Goal: Task Accomplishment & Management: Use online tool/utility

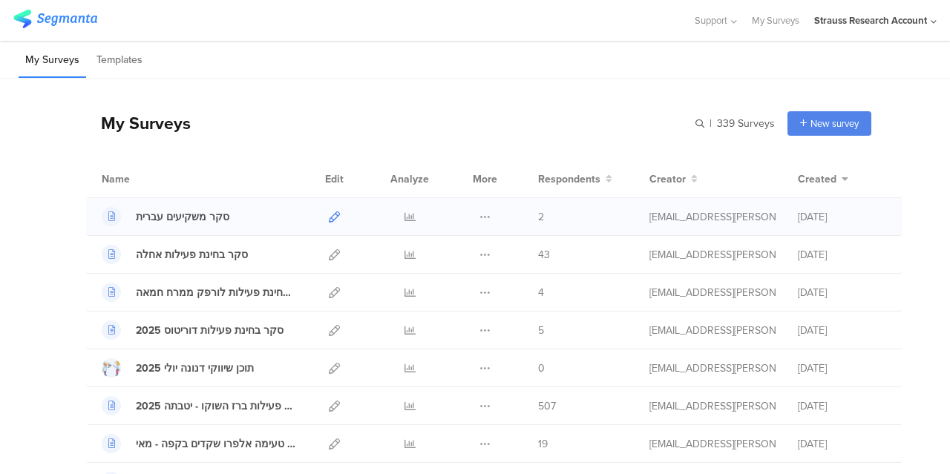
click at [329, 218] on icon at bounding box center [334, 217] width 11 height 11
click at [480, 213] on icon at bounding box center [485, 217] width 11 height 11
click at [459, 256] on button "Duplicate" at bounding box center [456, 254] width 82 height 27
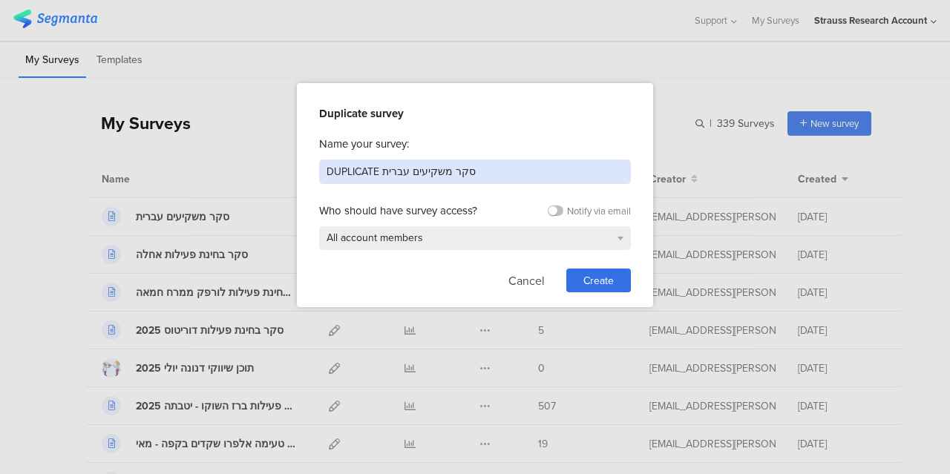
click at [362, 169] on input "DUPLICATE סקר משקיעים עברית" at bounding box center [475, 172] width 312 height 24
click at [346, 174] on input "סקר משקיעים עברית" at bounding box center [475, 172] width 312 height 24
type input "סקר משקיעים אנגלית"
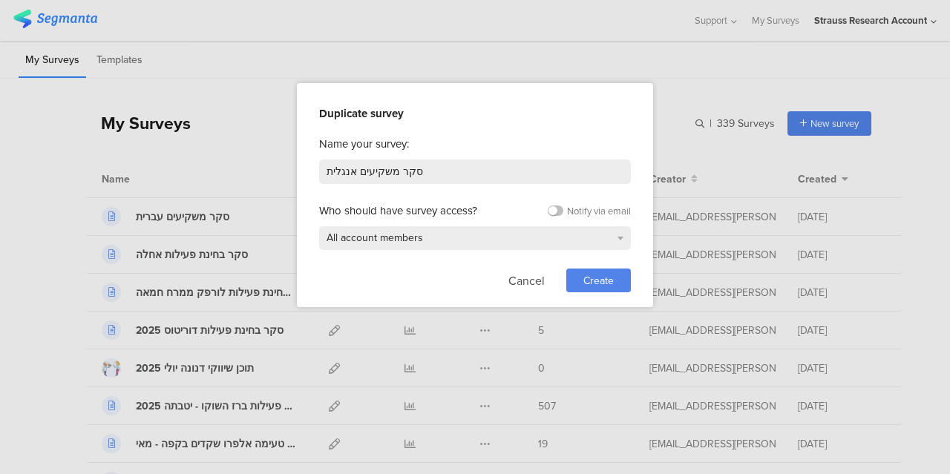
click at [609, 277] on span "Create" at bounding box center [598, 281] width 30 height 16
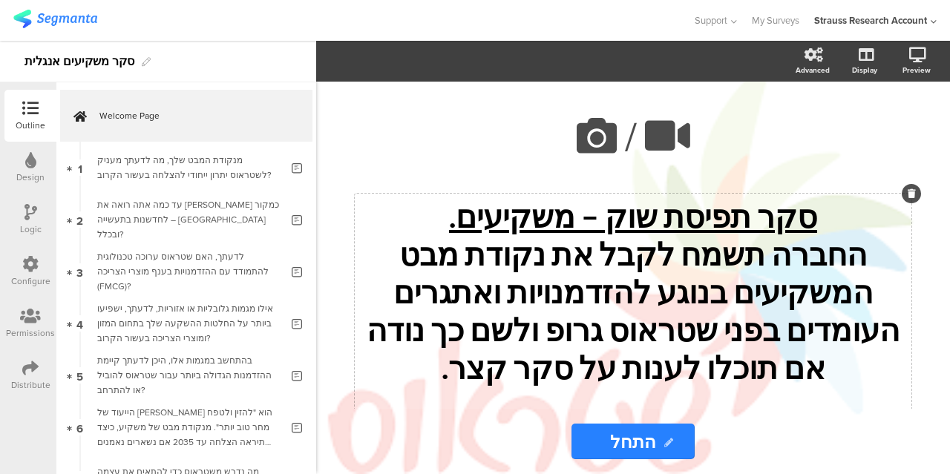
click at [644, 257] on div "סקר תפיסת שוק – משקיעים. החברה תשמח לקבל את נקודת מבט המשקיעים בנוגע להזדמנויות…" at bounding box center [633, 329] width 557 height 271
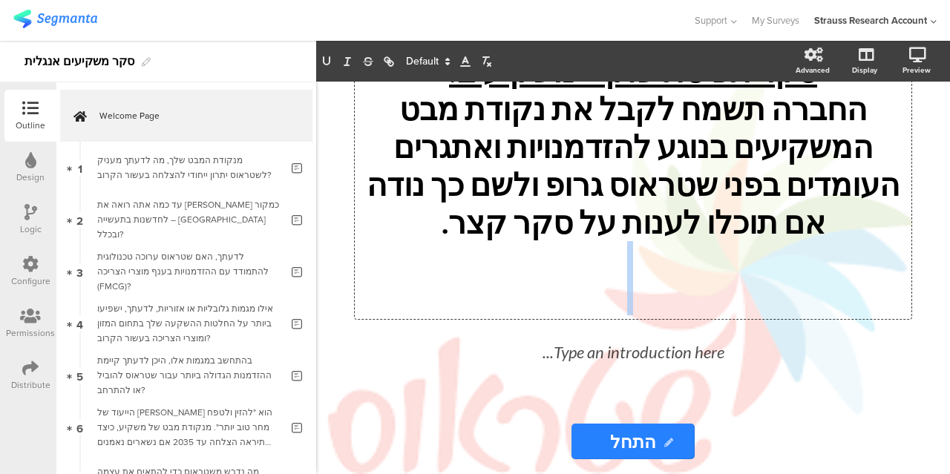
click at [644, 257] on p at bounding box center [633, 259] width 549 height 37
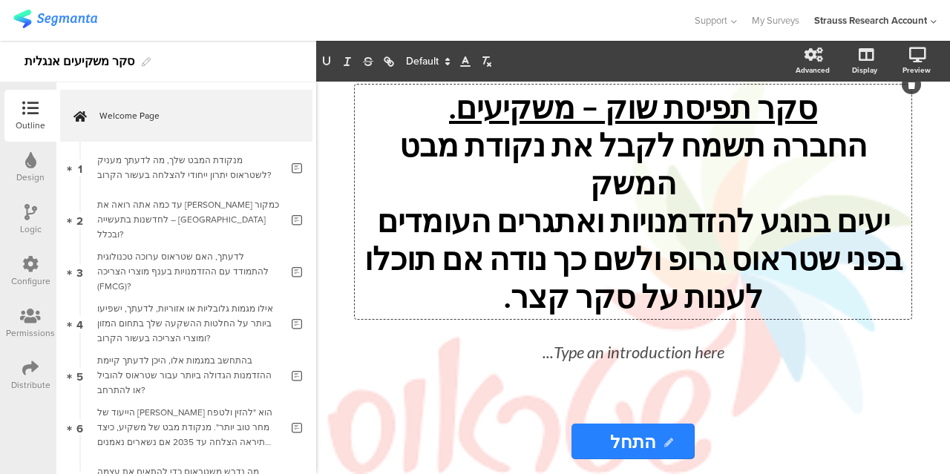
scroll to position [75, 0]
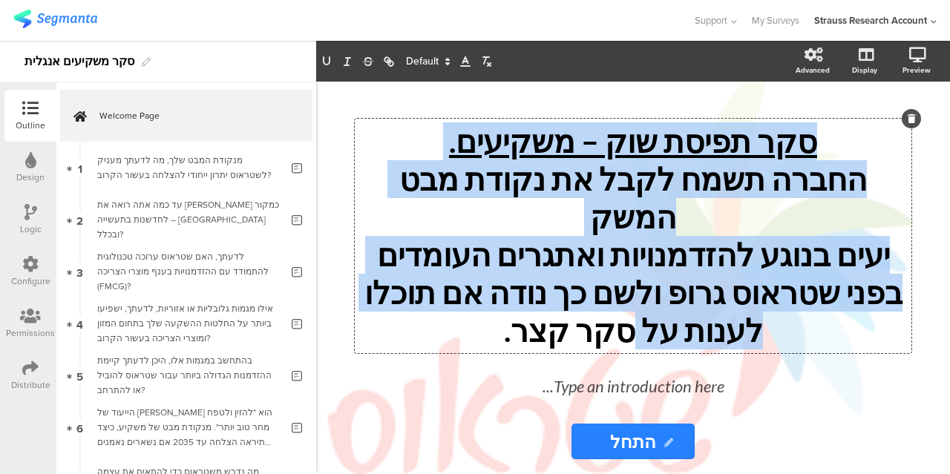
drag, startPoint x: 729, startPoint y: 308, endPoint x: 821, endPoint y: 159, distance: 175.3
click at [821, 159] on div "סקר תפיסת שוק – משקיעים. החברה תשמח לקבל את נקודת מבט המשק יעים בנוגע להזדמנויו…" at bounding box center [633, 235] width 549 height 227
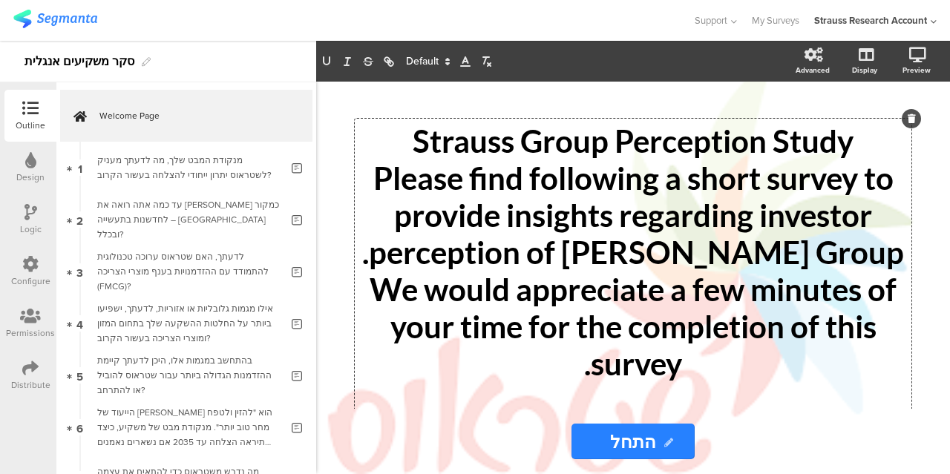
click at [31, 257] on icon at bounding box center [30, 264] width 16 height 16
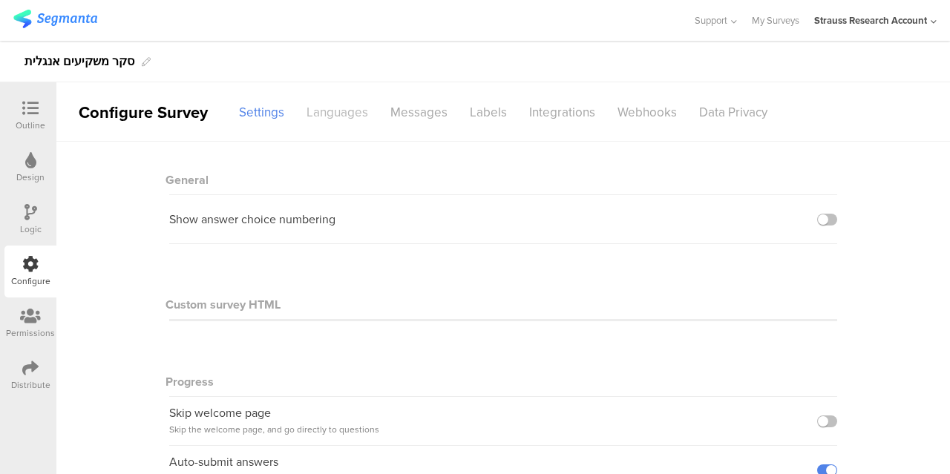
click at [339, 103] on div "Languages" at bounding box center [337, 112] width 84 height 26
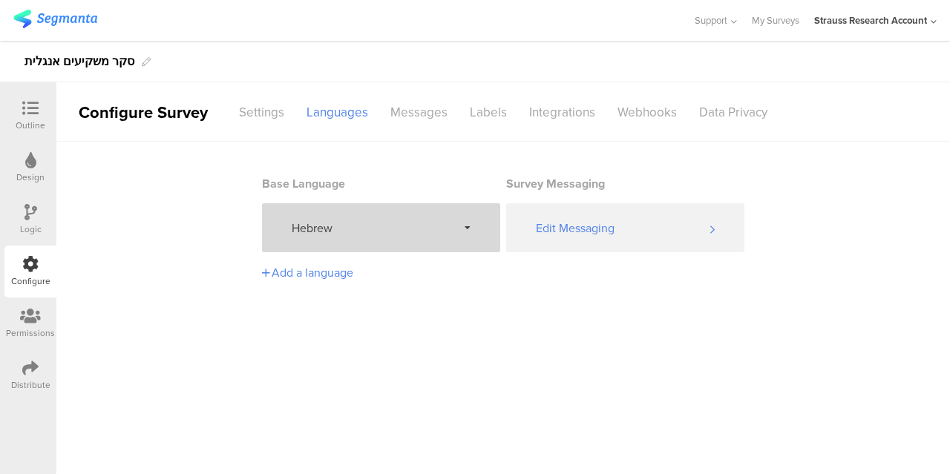
click at [458, 226] on div "Hebrew" at bounding box center [381, 227] width 238 height 49
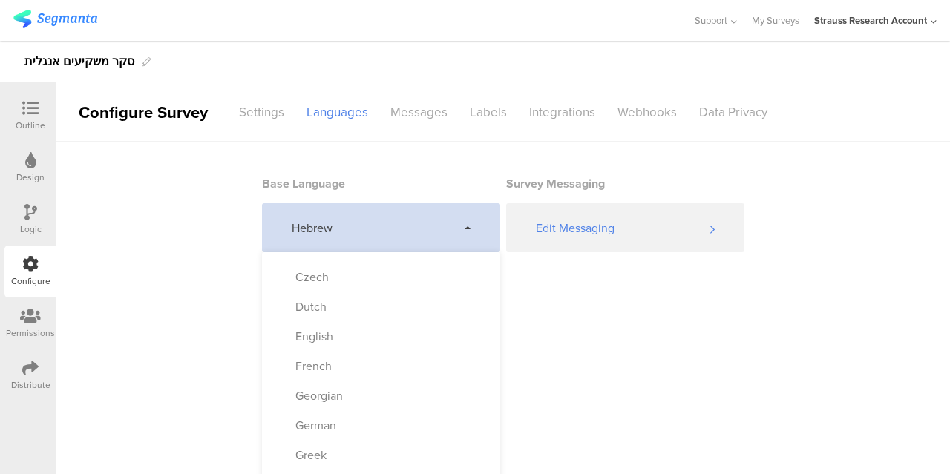
scroll to position [186, 0]
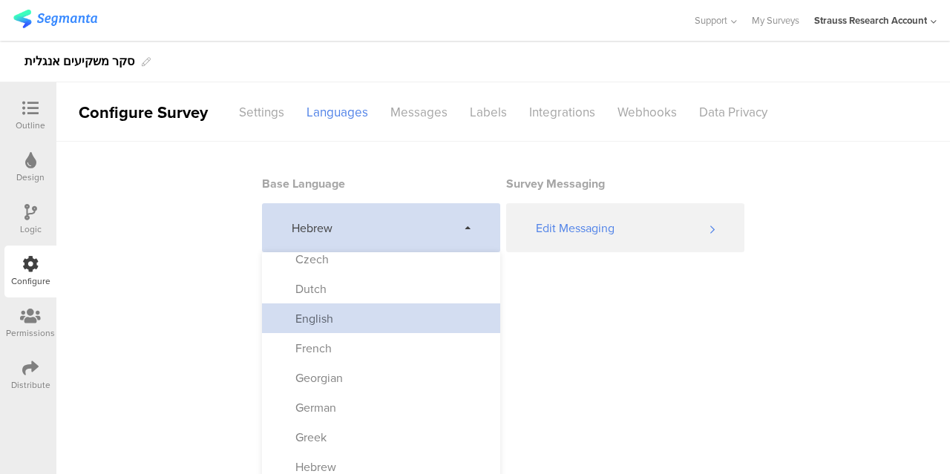
click at [337, 323] on div "English" at bounding box center [381, 319] width 238 height 30
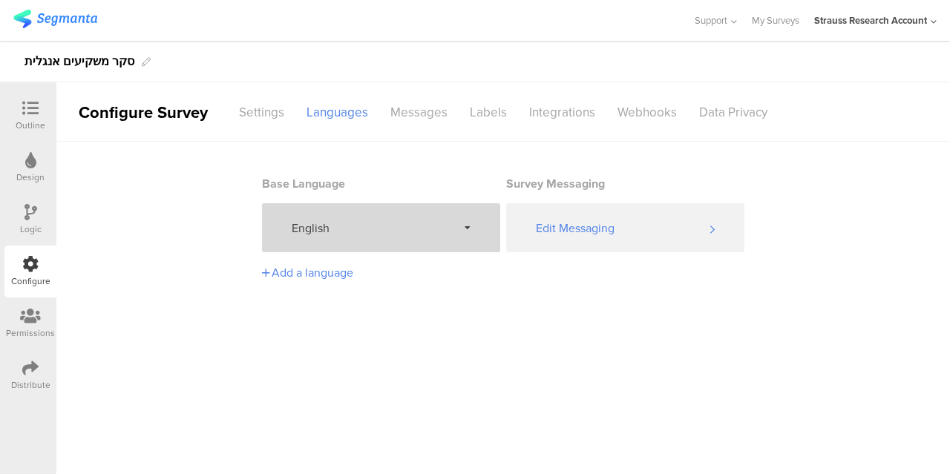
click at [41, 116] on div at bounding box center [31, 109] width 30 height 19
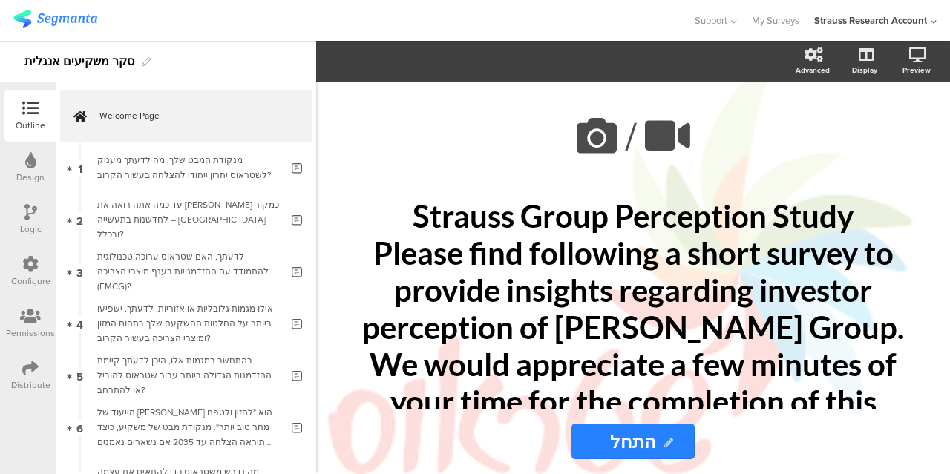
drag, startPoint x: 931, startPoint y: 243, endPoint x: 931, endPoint y: 253, distance: 10.4
click at [931, 253] on div "/ [PERSON_NAME] Group Perception Study Please find following a short survey to …" at bounding box center [633, 278] width 624 height 393
click at [610, 223] on div "[PERSON_NAME] Group Perception Study Please find following a short survey to pr…" at bounding box center [633, 365] width 557 height 342
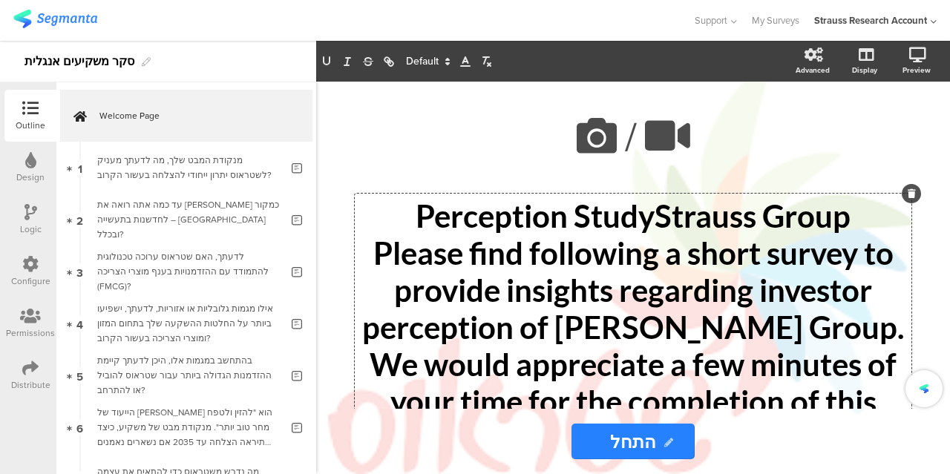
click at [480, 220] on span "Perception Study" at bounding box center [535, 215] width 239 height 37
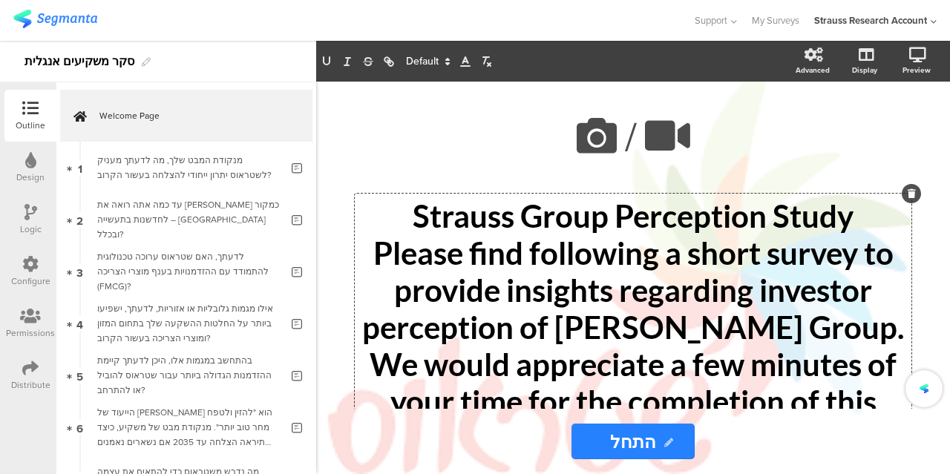
click at [480, 220] on p "Strauss Group Perception Study" at bounding box center [633, 215] width 549 height 37
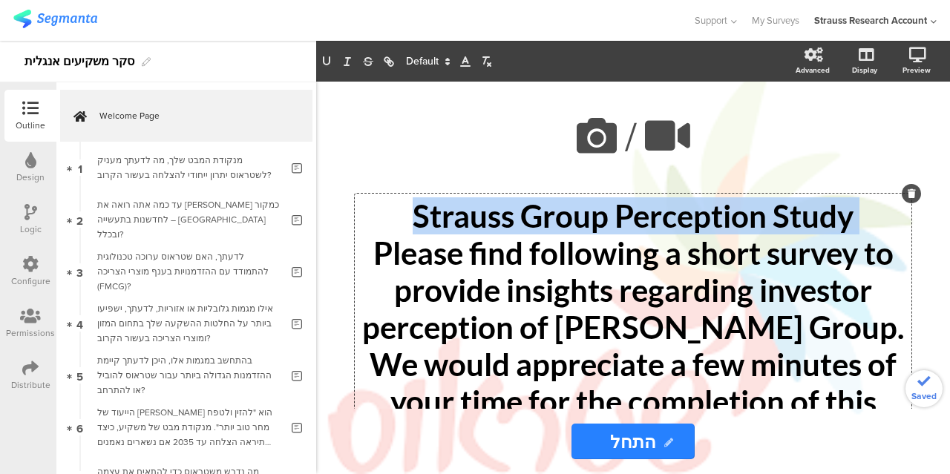
click at [480, 220] on p "Strauss Group Perception Study" at bounding box center [633, 215] width 549 height 37
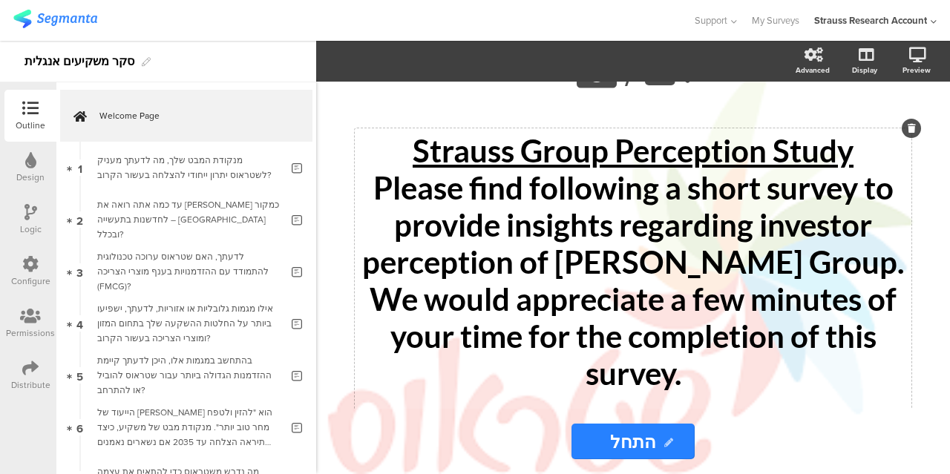
scroll to position [65, 0]
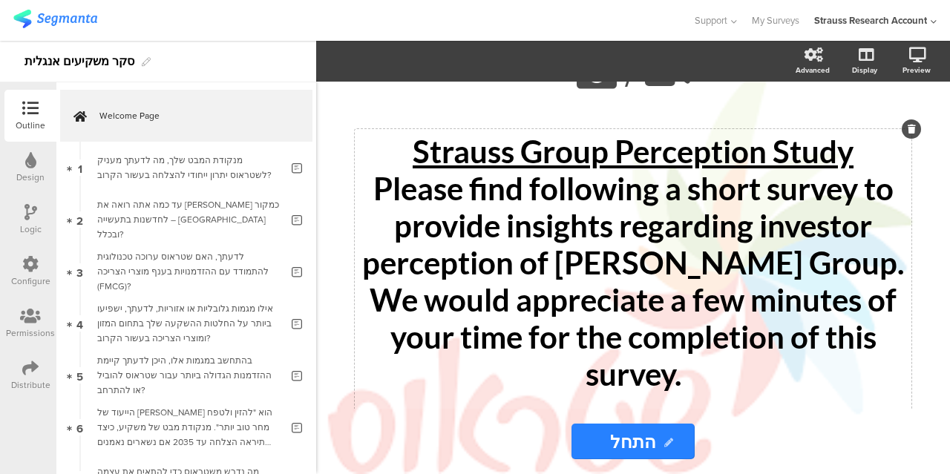
click at [632, 445] on input "התחל" at bounding box center [633, 442] width 122 height 36
type input "Start"
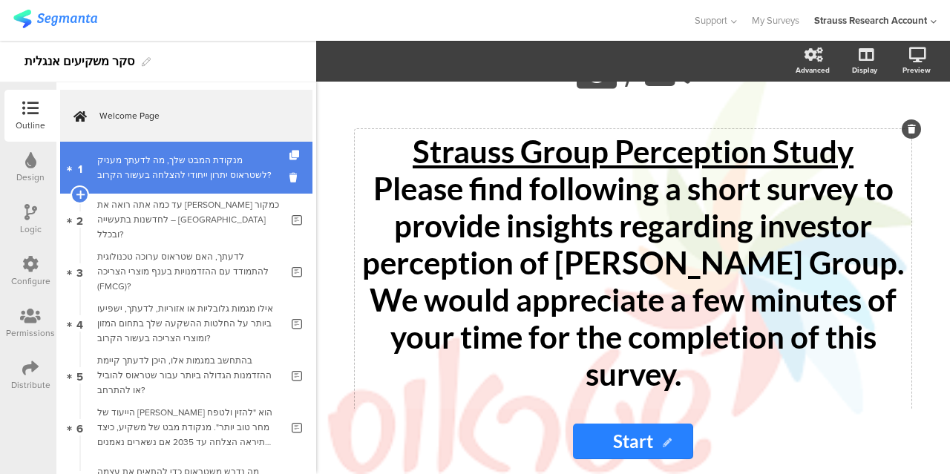
click at [245, 182] on div "מנקודת המבט שלך, מה לדעתך מעניק לשטראוס יתרון ייחודי להצלחה בעשור הקרוב?" at bounding box center [188, 168] width 183 height 30
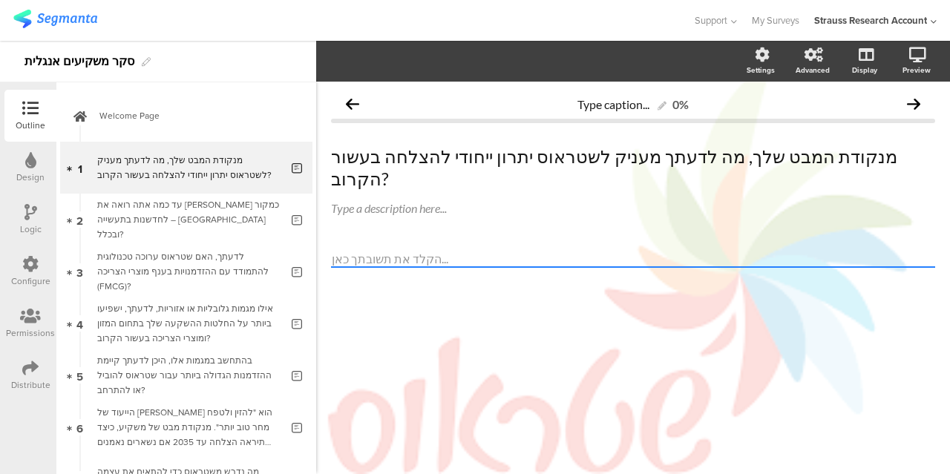
click at [401, 251] on textarea at bounding box center [633, 259] width 604 height 17
click at [29, 256] on icon at bounding box center [30, 264] width 16 height 16
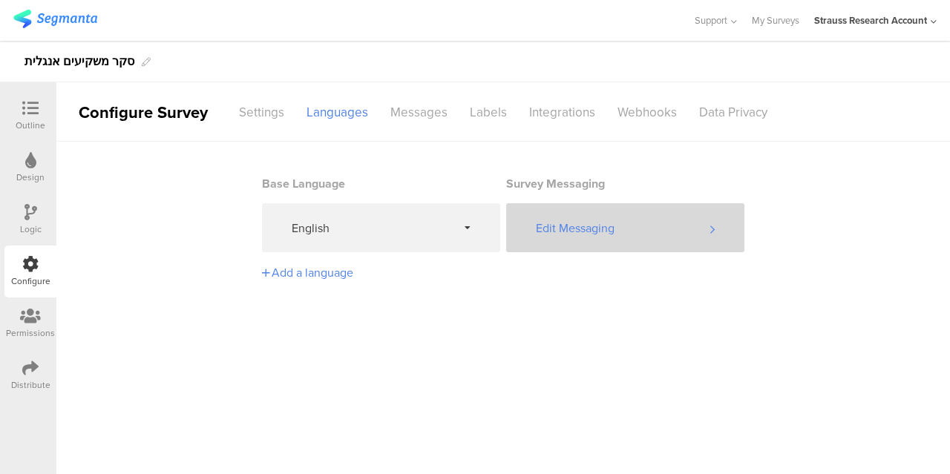
click at [671, 225] on div "Edit Messaging" at bounding box center [625, 227] width 238 height 49
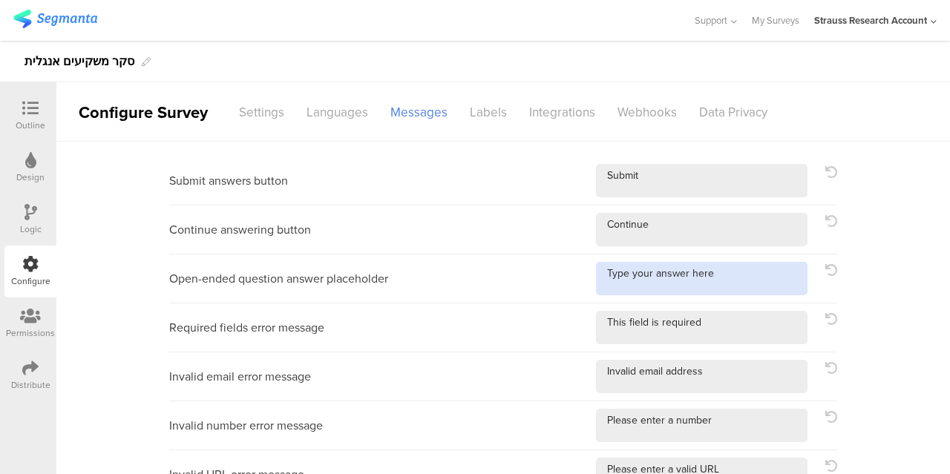
click at [671, 275] on textarea at bounding box center [702, 278] width 212 height 33
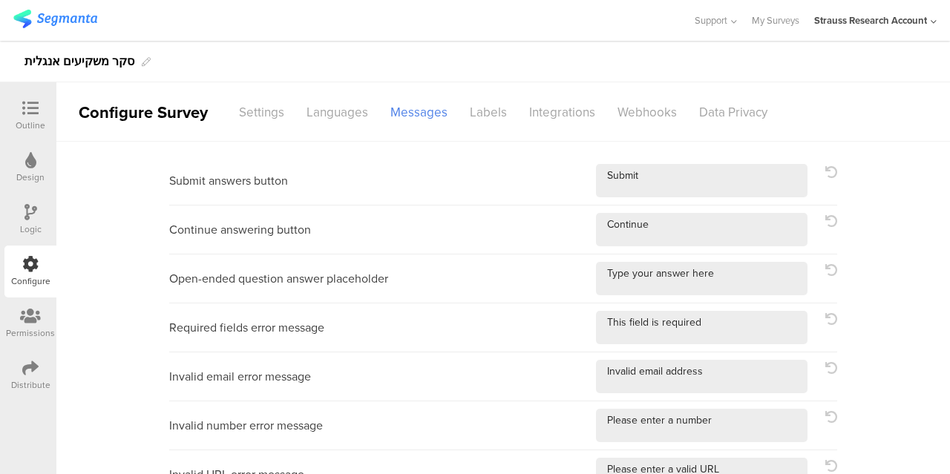
click at [19, 114] on div at bounding box center [31, 109] width 30 height 19
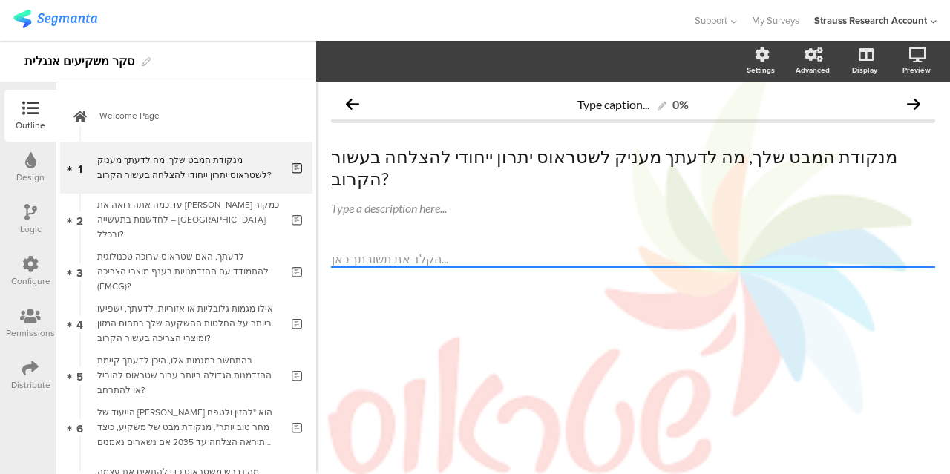
click at [384, 251] on textarea at bounding box center [633, 259] width 604 height 17
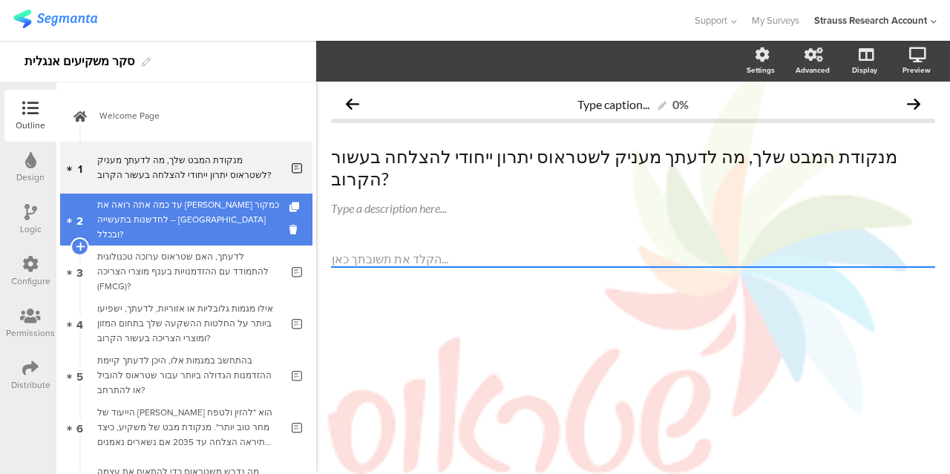
click at [214, 217] on div "עד כמה אתה רואה את [PERSON_NAME] כמקור לחדשנות בתעשייה – [GEOGRAPHIC_DATA] ובכל…" at bounding box center [188, 219] width 183 height 45
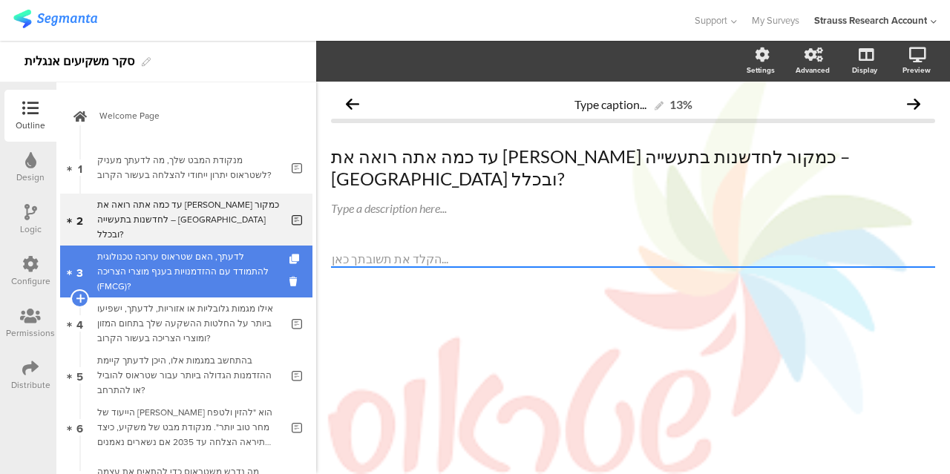
click at [203, 259] on div "לדעתך, האם שטראוס ערוכה טכנולוגית להתמודד עם ההזדמנויות בענף מוצרי הצריכה (FMCG…" at bounding box center [188, 271] width 183 height 45
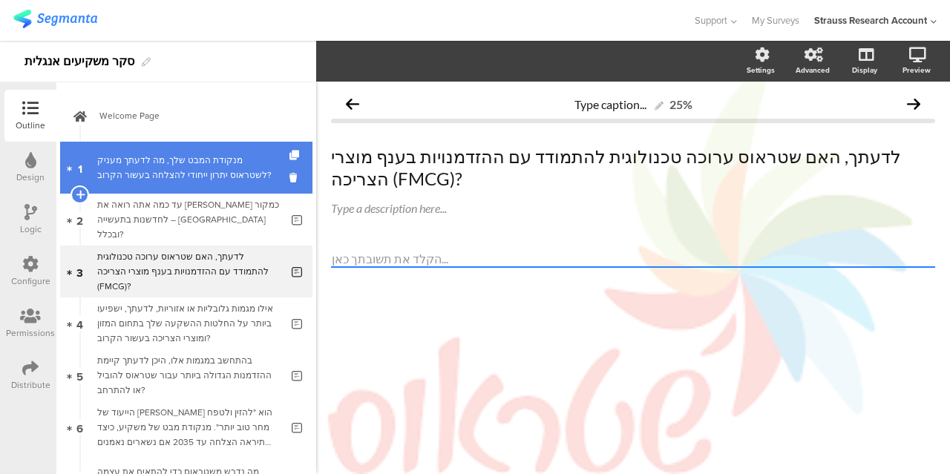
click at [225, 162] on div "מנקודת המבט שלך, מה לדעתך מעניק לשטראוס יתרון ייחודי להצלחה בעשור הקרוב?" at bounding box center [188, 168] width 183 height 30
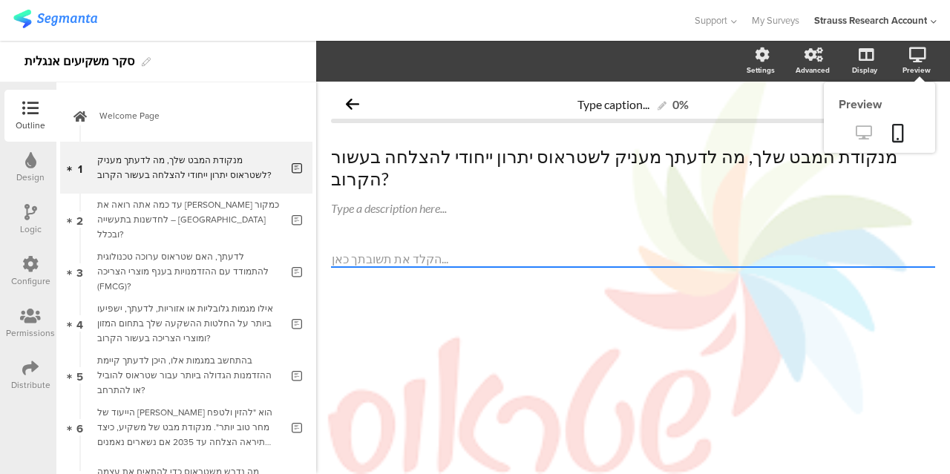
click at [866, 131] on icon at bounding box center [864, 132] width 16 height 14
click at [450, 154] on p "מנקודת המבט שלך, מה לדעתך מעניק לשטראוס יתרון ייחודי להצלחה בעשור הקרוב?" at bounding box center [633, 167] width 604 height 45
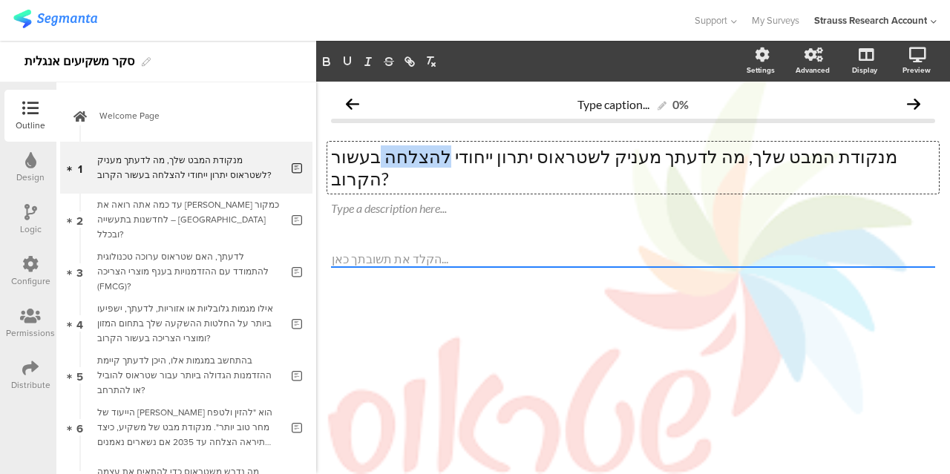
click at [450, 154] on p "מנקודת המבט שלך, מה לדעתך מעניק לשטראוס יתרון ייחודי להצלחה בעשור הקרוב?" at bounding box center [633, 167] width 604 height 45
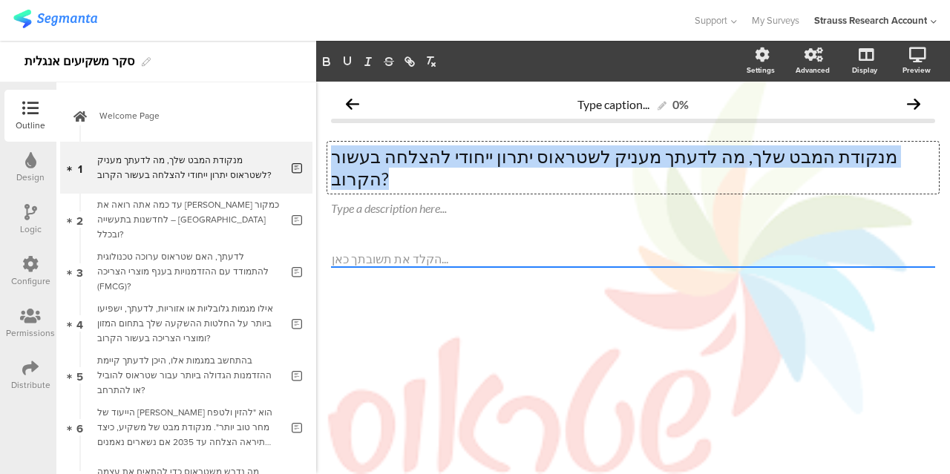
click at [450, 154] on p "מנקודת המבט שלך, מה לדעתך מעניק לשטראוס יתרון ייחודי להצלחה בעשור הקרוב?" at bounding box center [633, 167] width 604 height 45
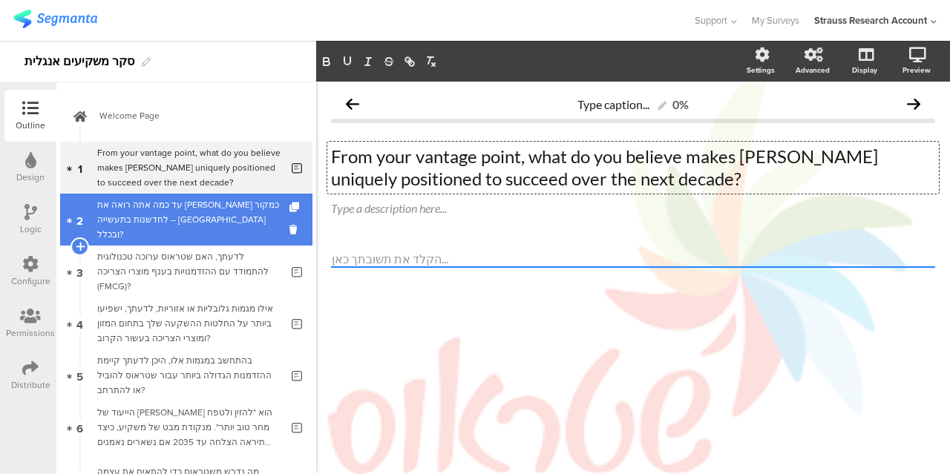
click at [165, 208] on div "עד כמה אתה רואה את [PERSON_NAME] כמקור לחדשנות בתעשייה – [GEOGRAPHIC_DATA] ובכל…" at bounding box center [188, 219] width 183 height 45
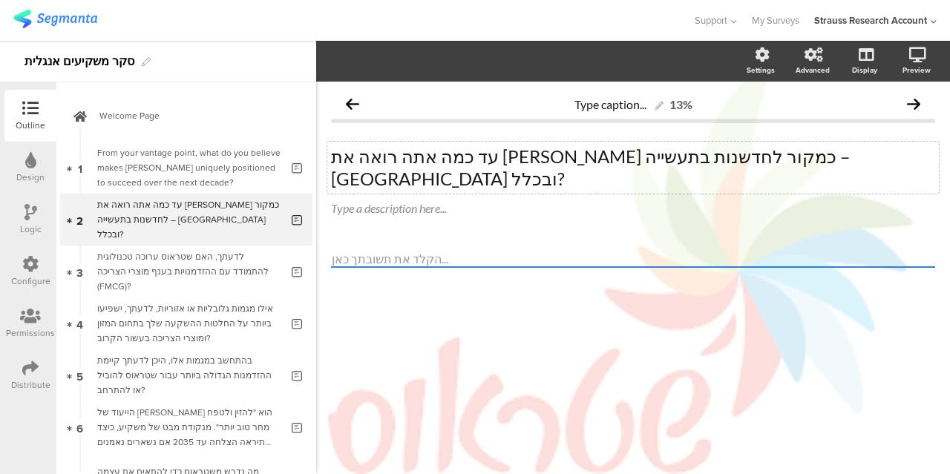
click at [518, 145] on div "עד כמה אתה רואה את [PERSON_NAME] כמקור לחדשנות בתעשייה – [GEOGRAPHIC_DATA] ובכל…" at bounding box center [633, 168] width 612 height 52
click at [518, 145] on p "עד כמה אתה רואה את [PERSON_NAME] כמקור לחדשנות בתעשייה – [GEOGRAPHIC_DATA] ובכל…" at bounding box center [633, 167] width 604 height 45
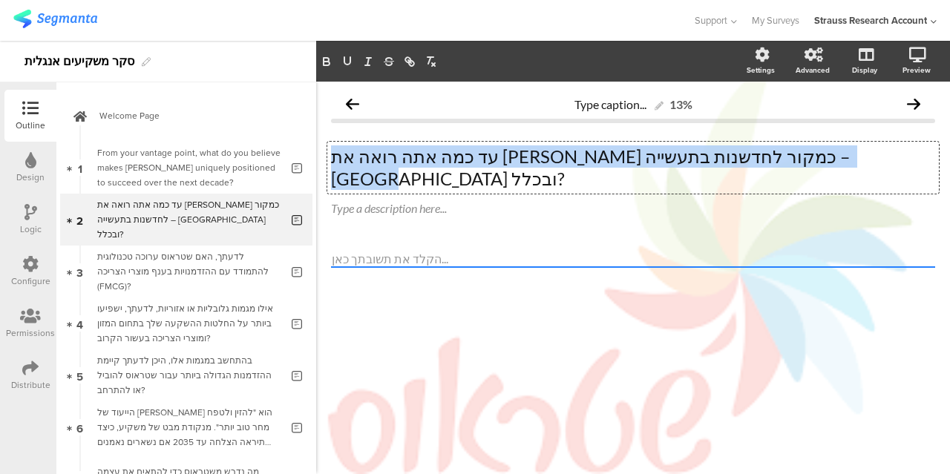
click at [518, 145] on p "עד כמה אתה רואה את [PERSON_NAME] כמקור לחדשנות בתעשייה – [GEOGRAPHIC_DATA] ובכל…" at bounding box center [633, 167] width 604 height 45
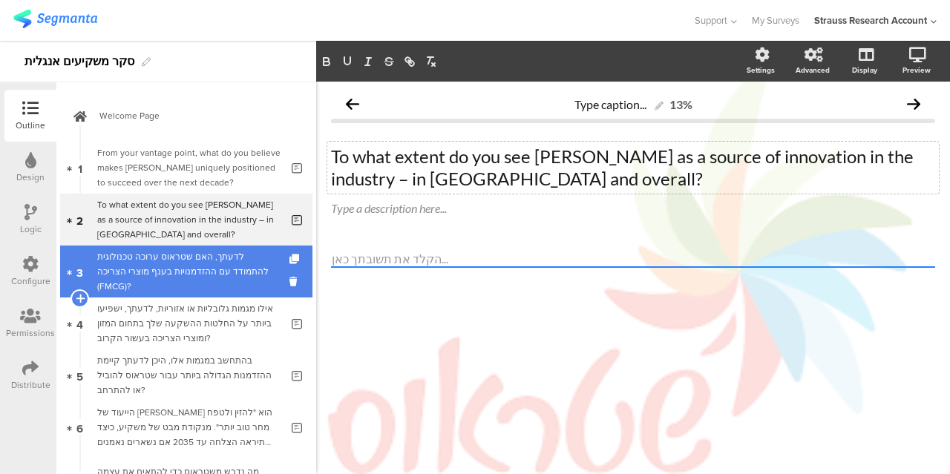
click at [178, 265] on div "לדעתך, האם שטראוס ערוכה טכנולוגית להתמודד עם ההזדמנויות בענף מוצרי הצריכה (FMCG…" at bounding box center [188, 271] width 183 height 45
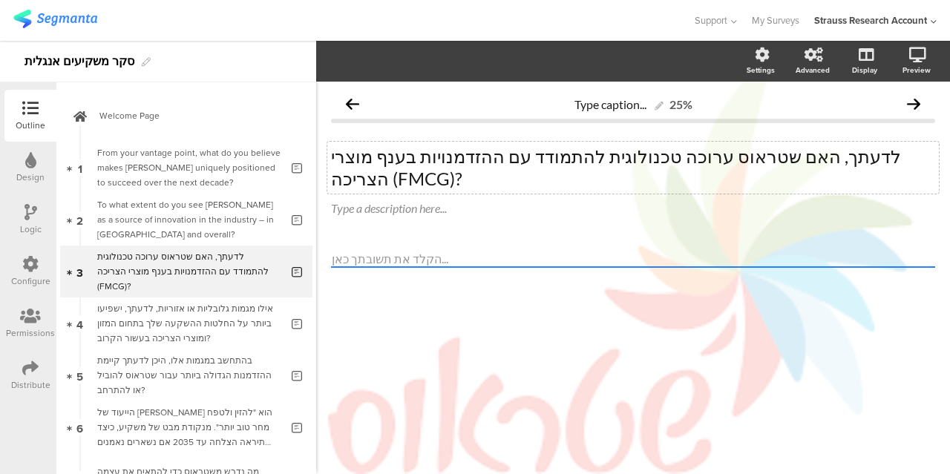
click at [503, 163] on div "לדעתך, האם שטראוס ערוכה טכנולוגית להתמודד עם ההזדמנויות בענף מוצרי הצריכה (FMCG…" at bounding box center [633, 168] width 612 height 52
click at [503, 163] on p "לדעתך, האם שטראוס ערוכה טכנולוגית להתמודד עם ההזדמנויות בענף מוצרי הצריכה (FMCG…" at bounding box center [633, 167] width 604 height 45
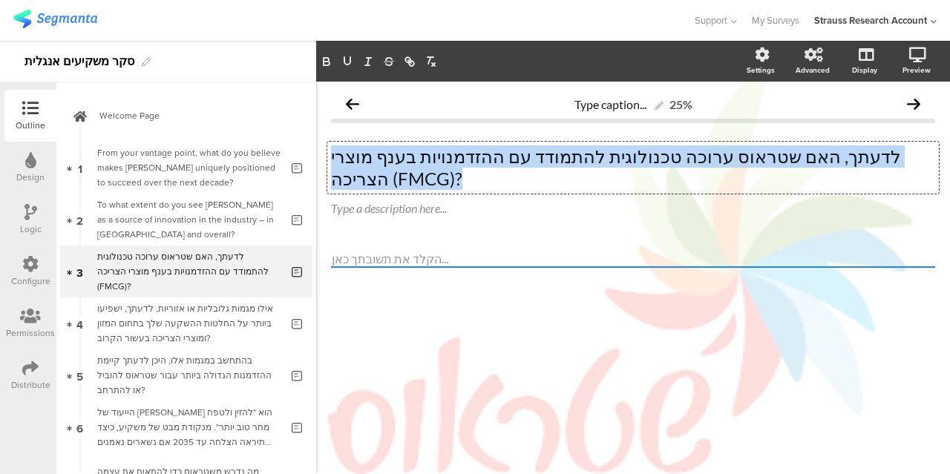
click at [503, 163] on p "לדעתך, האם שטראוס ערוכה טכנולוגית להתמודד עם ההזדמנויות בענף מוצרי הצריכה (FMCG…" at bounding box center [633, 167] width 604 height 45
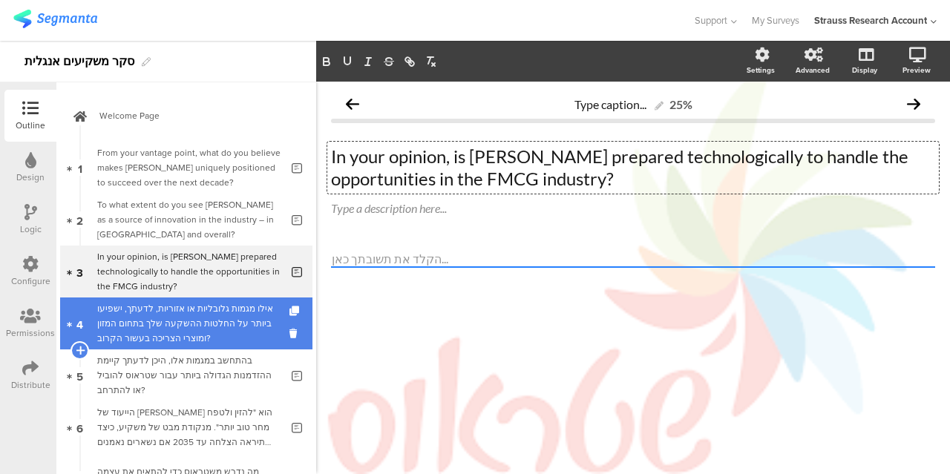
click at [228, 321] on div "אילו מגמות גלובליות או אזוריות, לדעתך, ישפיעו ביותר על החלטות ההשקעה שלך בתחום …" at bounding box center [188, 323] width 183 height 45
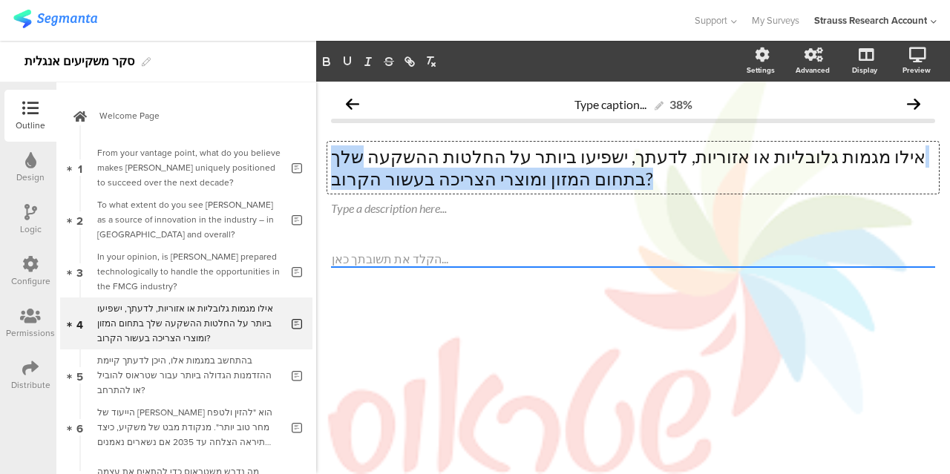
drag, startPoint x: 511, startPoint y: 176, endPoint x: 480, endPoint y: 152, distance: 39.2
click at [480, 152] on div "אילו מגמות גלובליות או אזוריות, לדעתך, ישפיעו ביותר על החלטות ההשקעה שלך בתחום …" at bounding box center [633, 168] width 612 height 52
click at [467, 180] on p "אילו מגמות גלובליות או אזוריות, לדעתך, ישפיעו ביותר על החלטות ההשקעה שלך בתחום …" at bounding box center [633, 167] width 604 height 45
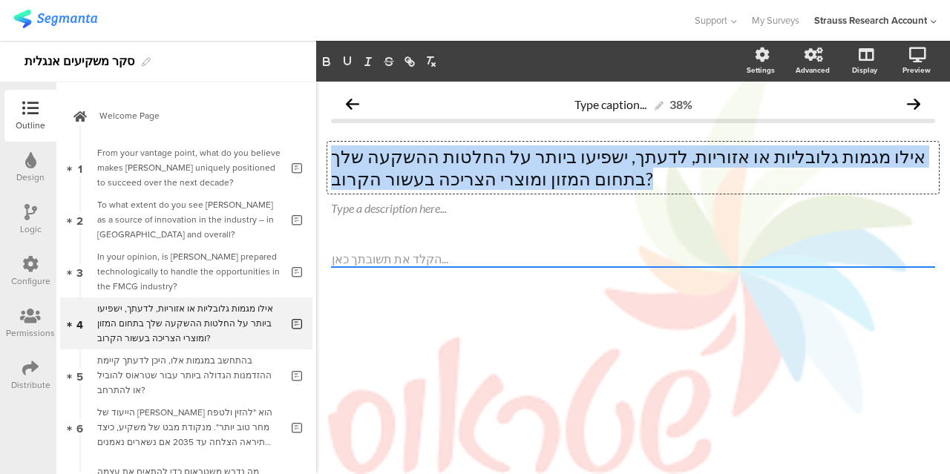
drag, startPoint x: 467, startPoint y: 180, endPoint x: 928, endPoint y: 153, distance: 461.7
click at [928, 153] on p "אילו מגמות גלובליות או אזוריות, לדעתך, ישפיעו ביותר על החלטות ההשקעה שלך בתחום …" at bounding box center [633, 167] width 604 height 45
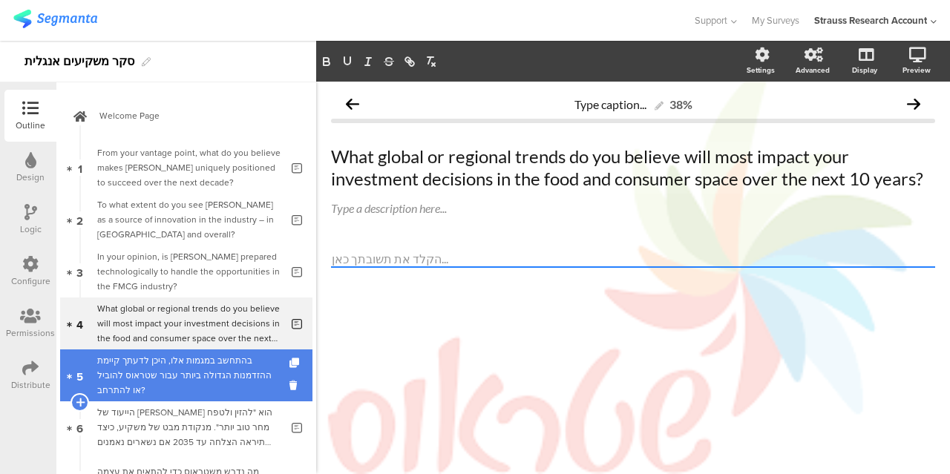
click at [248, 365] on div "בהתחשב במגמות אלו, היכן לדעתך קיימת ההזדמנות הגדולה ביותר עבור שטראוס להוביל או…" at bounding box center [188, 375] width 183 height 45
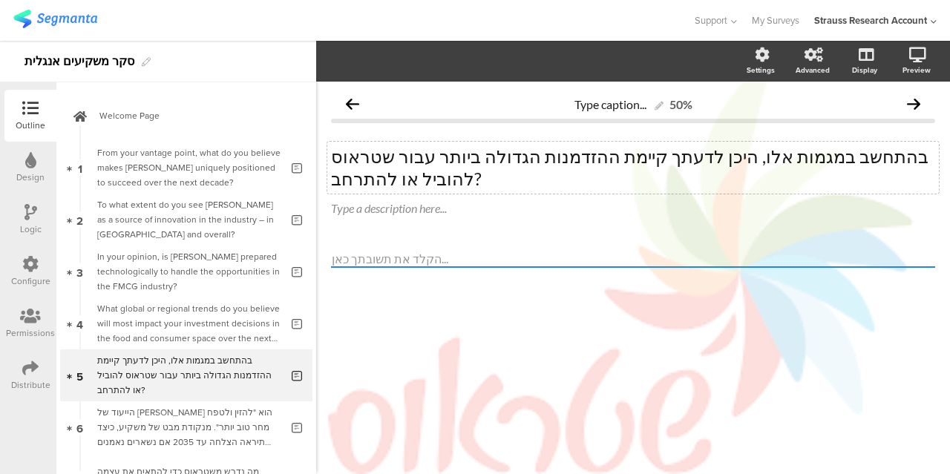
click at [926, 158] on p "בהתחשב במגמות אלו, היכן לדעתך קיימת ההזדמנות הגדולה ביותר עבור שטראוס להוביל או…" at bounding box center [633, 167] width 604 height 45
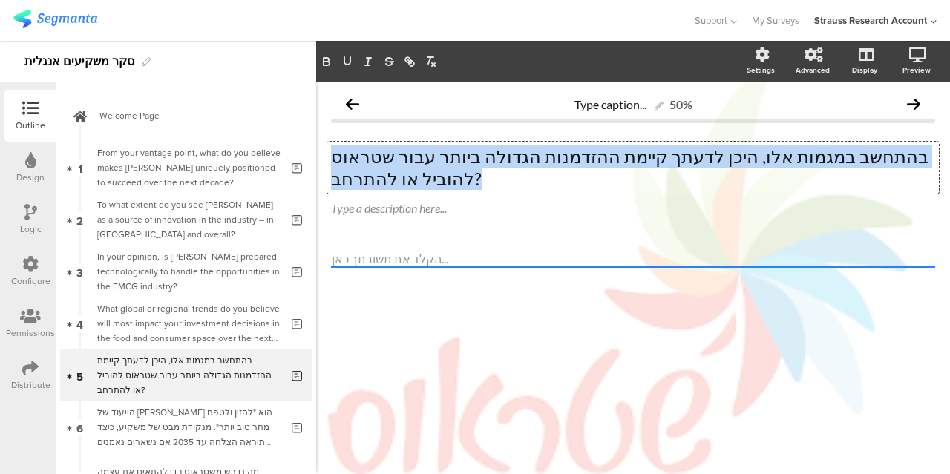
click at [926, 158] on p "בהתחשב במגמות אלו, היכן לדעתך קיימת ההזדמנות הגדולה ביותר עבור שטראוס להוביל או…" at bounding box center [633, 167] width 604 height 45
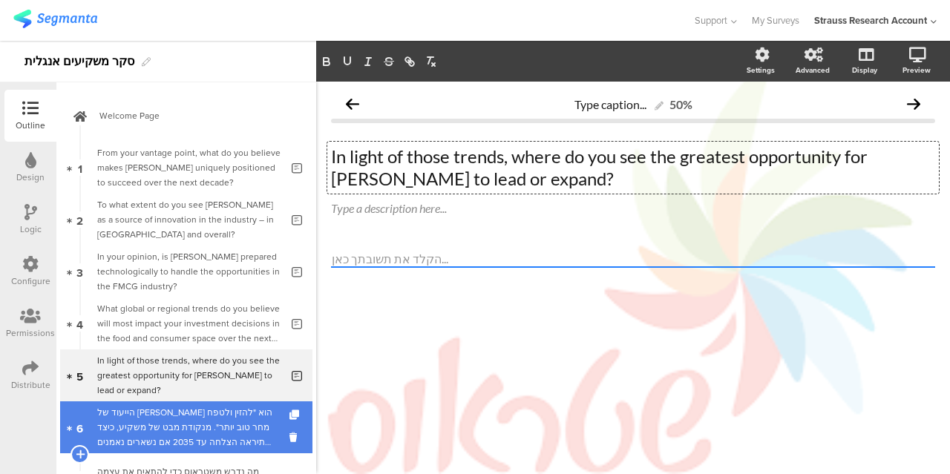
click at [260, 428] on div "הייעוד של [PERSON_NAME] הוא "להזין ולטפח מחר טוב יותר". מנקודת מבט של משקיע, כי…" at bounding box center [188, 427] width 183 height 45
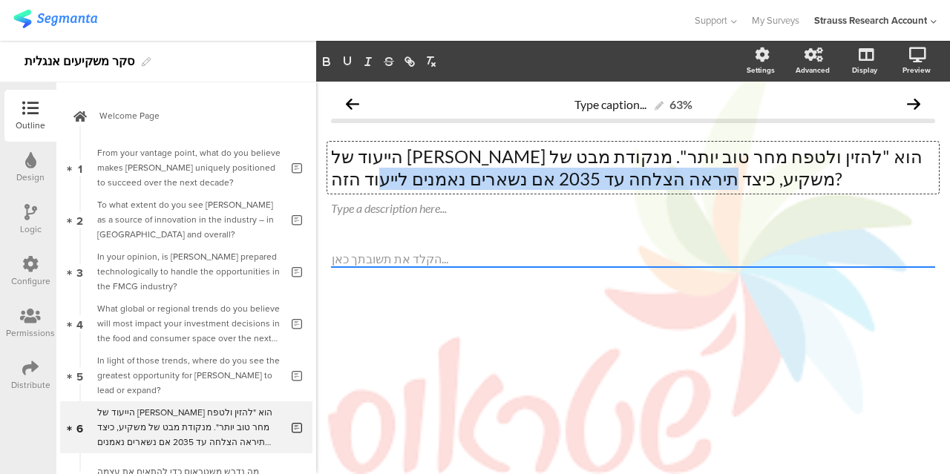
drag, startPoint x: 627, startPoint y: 176, endPoint x: 380, endPoint y: 151, distance: 248.4
click at [380, 151] on div "הייעוד של [PERSON_NAME] הוא "להזין ולטפח מחר טוב יותר". מנקודת מבט של משקיע, כי…" at bounding box center [633, 168] width 612 height 52
click at [932, 151] on p "הייעוד של [PERSON_NAME] הוא "להזין ולטפח מחר טוב יותר". מנקודת מבט של משקיע, כי…" at bounding box center [633, 167] width 604 height 45
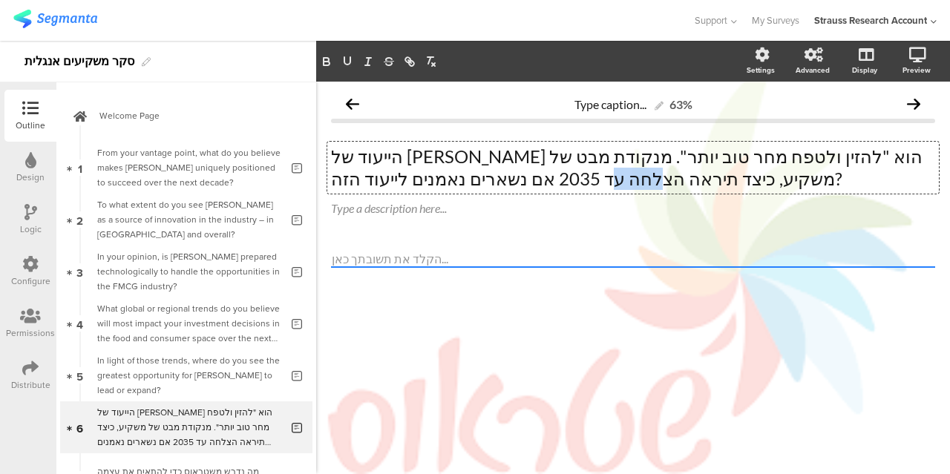
click at [932, 151] on p "הייעוד של [PERSON_NAME] הוא "להזין ולטפח מחר טוב יותר". מנקודת מבט של משקיע, כי…" at bounding box center [633, 167] width 604 height 45
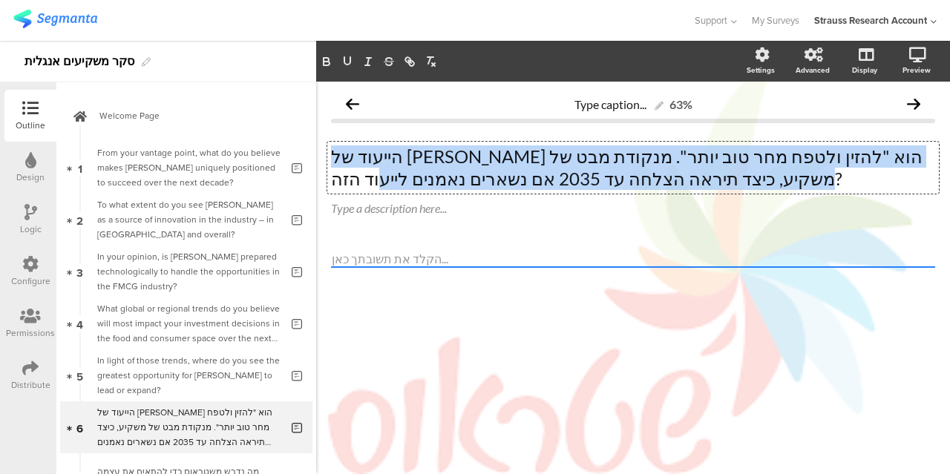
click at [932, 151] on p "הייעוד של [PERSON_NAME] הוא "להזין ולטפח מחר טוב יותר". מנקודת מבט של משקיע, כי…" at bounding box center [633, 167] width 604 height 45
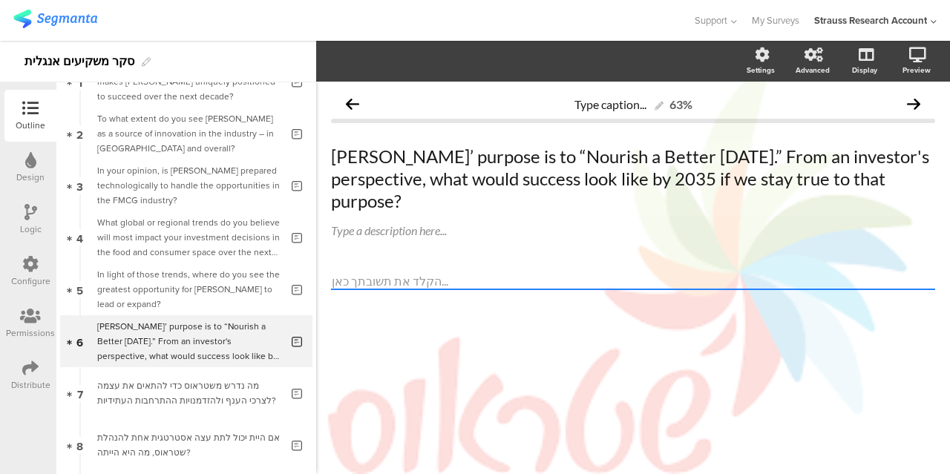
scroll to position [88, 0]
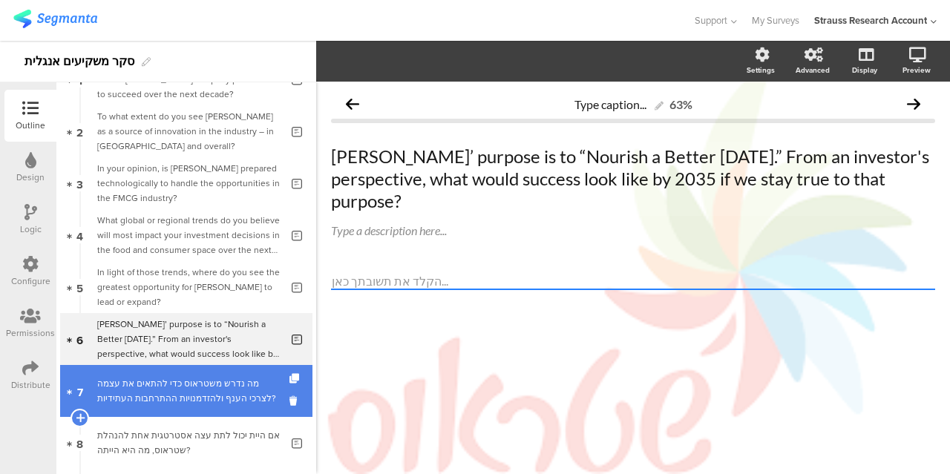
click at [223, 407] on link "7 מה נדרש משטראוס כדי להתאים את עצמה לצרכי הענף ולהזדמנויות ההתרחבות העתידיות?" at bounding box center [186, 391] width 252 height 52
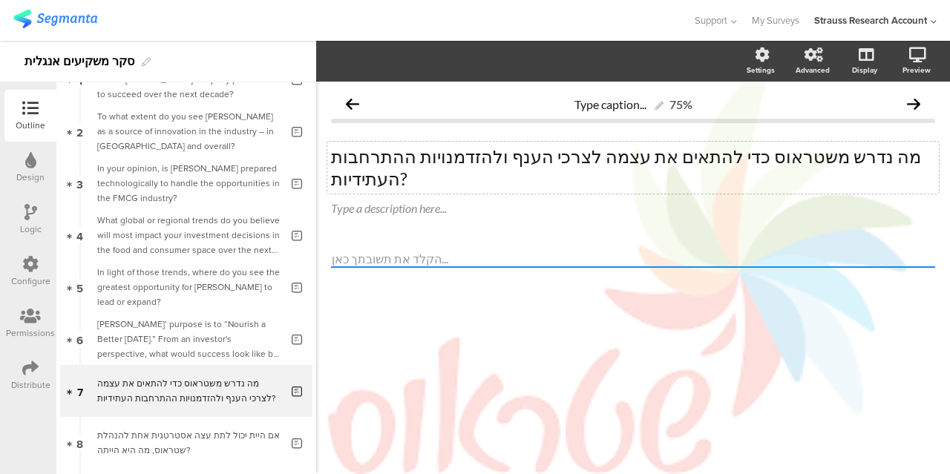
click at [493, 160] on p "מה נדרש משטראוס כדי להתאים את עצמה לצרכי הענף ולהזדמנויות ההתרחבות העתידיות?" at bounding box center [633, 167] width 604 height 45
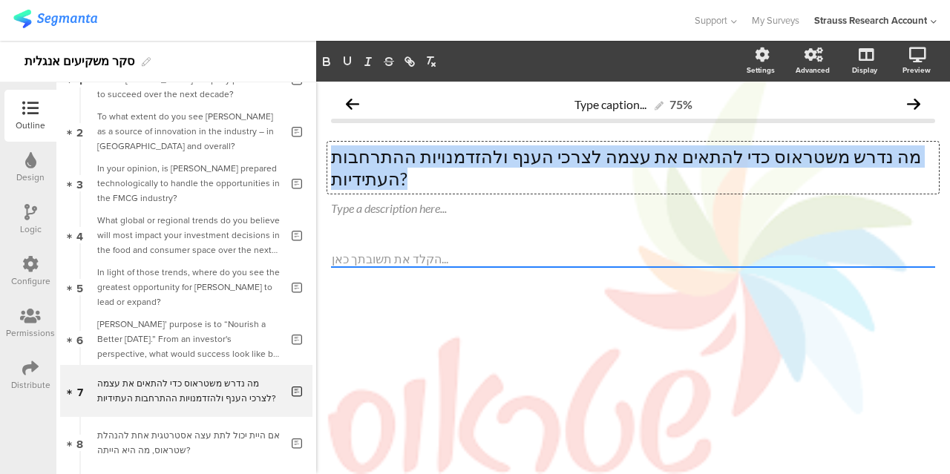
click at [493, 160] on p "מה נדרש משטראוס כדי להתאים את עצמה לצרכי הענף ולהזדמנויות ההתרחבות העתידיות?" at bounding box center [633, 167] width 604 height 45
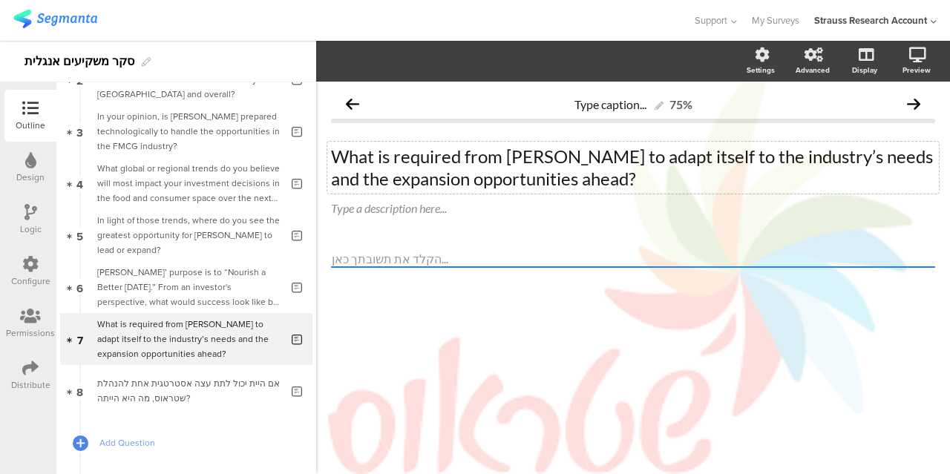
scroll to position [147, 0]
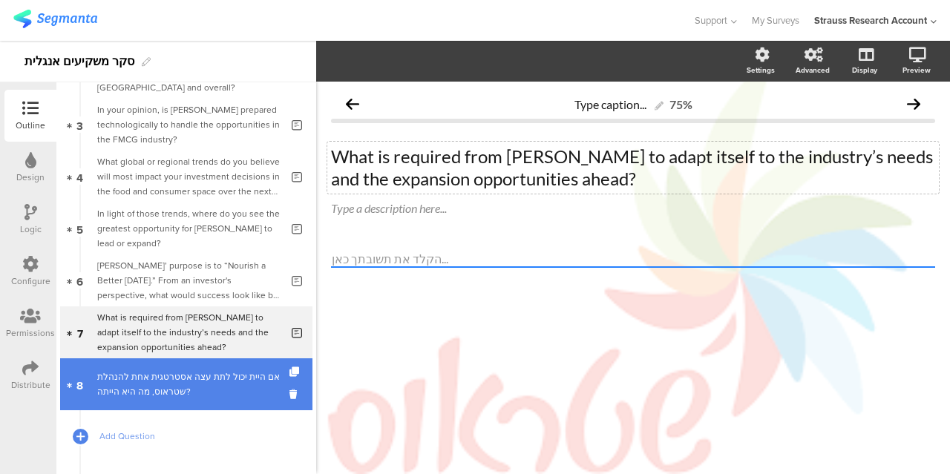
click at [248, 381] on div "אם היית יכול לתת עצה אסטרטגית אחת להנהלת שטראוס, מה היא הייתה?" at bounding box center [188, 385] width 183 height 30
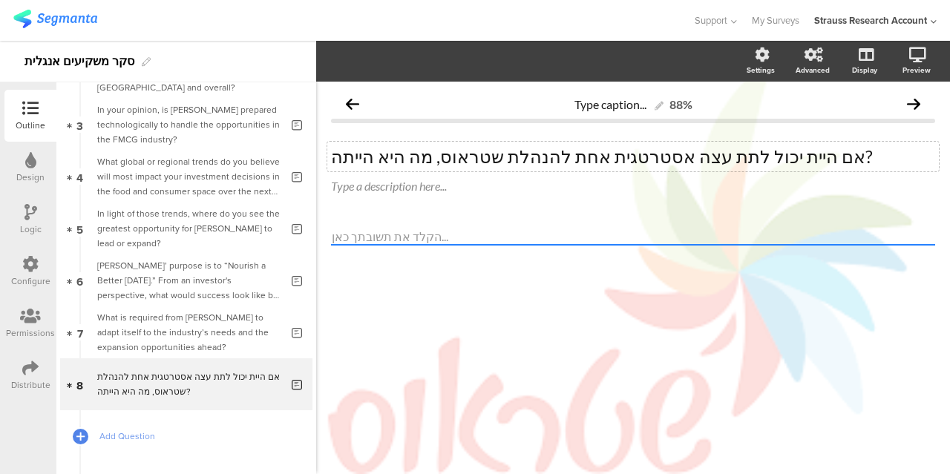
click at [451, 154] on div "אם היית יכול לתת עצה אסטרטגית אחת להנהלת שטראוס, מה היא הייתה? אם היית יכול לתת…" at bounding box center [633, 157] width 612 height 30
click at [451, 154] on p "אם היית יכול לתת עצה אסטרטגית אחת להנהלת שטראוס, מה היא הייתה?" at bounding box center [633, 156] width 604 height 22
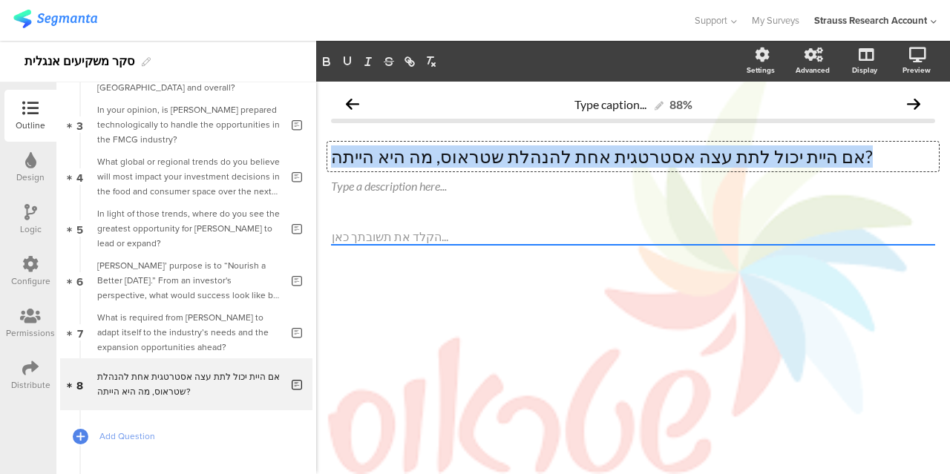
click at [451, 154] on p "אם היית יכול לתת עצה אסטרטגית אחת להנהלת שטראוס, מה היא הייתה?" at bounding box center [633, 156] width 604 height 22
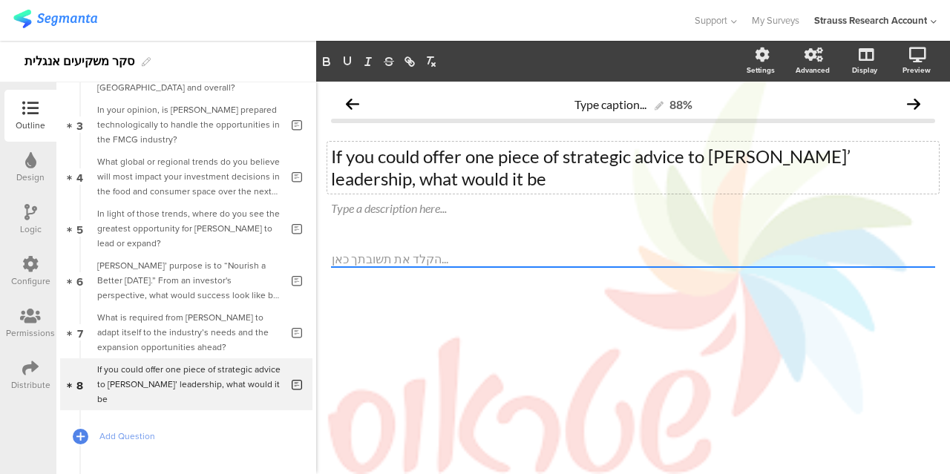
click at [417, 353] on div "Type caption... 88% If you could offer one piece of strategic advice to [PERSON…" at bounding box center [633, 278] width 634 height 393
click at [857, 127] on icon at bounding box center [864, 132] width 16 height 14
click at [27, 268] on icon at bounding box center [30, 264] width 16 height 16
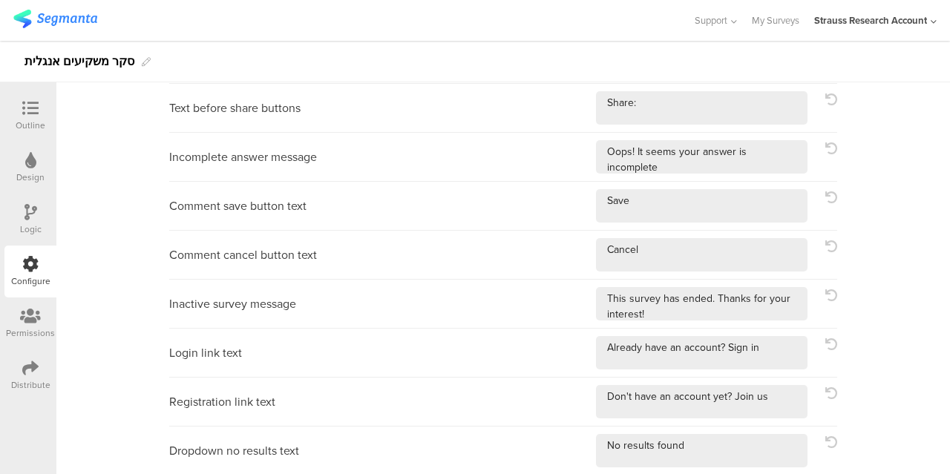
scroll to position [656, 0]
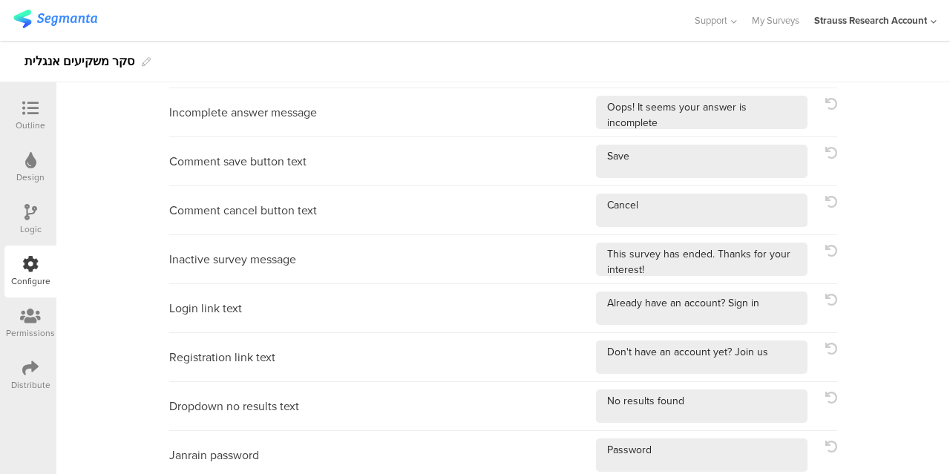
click at [24, 108] on icon at bounding box center [30, 108] width 16 height 16
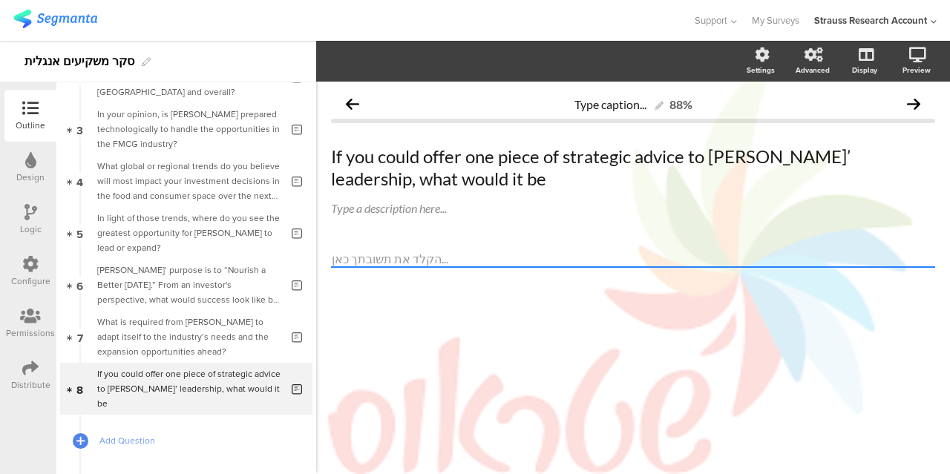
scroll to position [220, 0]
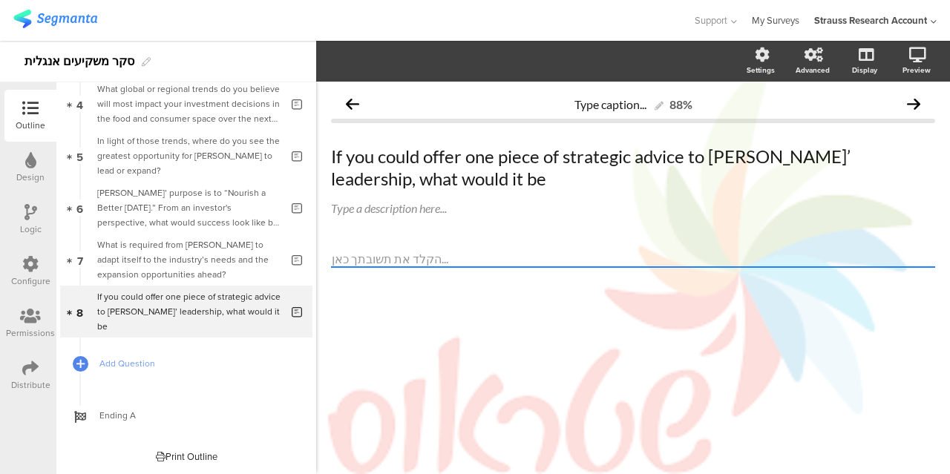
click at [776, 22] on link "My Surveys" at bounding box center [776, 20] width 48 height 41
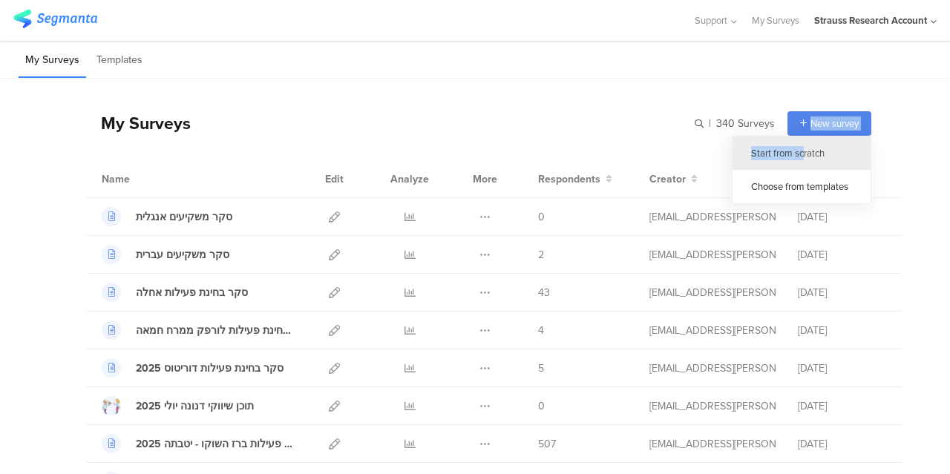
drag, startPoint x: 793, startPoint y: 123, endPoint x: 791, endPoint y: 149, distance: 26.1
click at [791, 136] on div "New survey Start from scratch Choose from templates" at bounding box center [823, 123] width 96 height 24
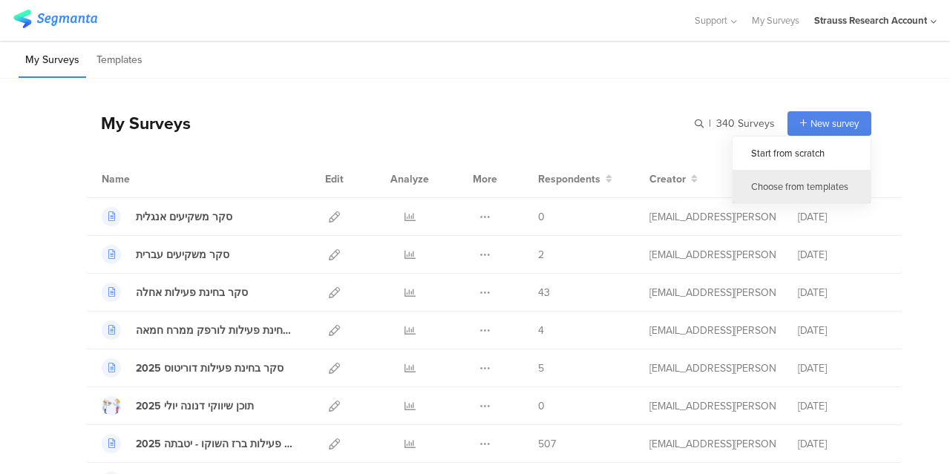
click at [802, 186] on div "Choose from templates" at bounding box center [802, 186] width 138 height 33
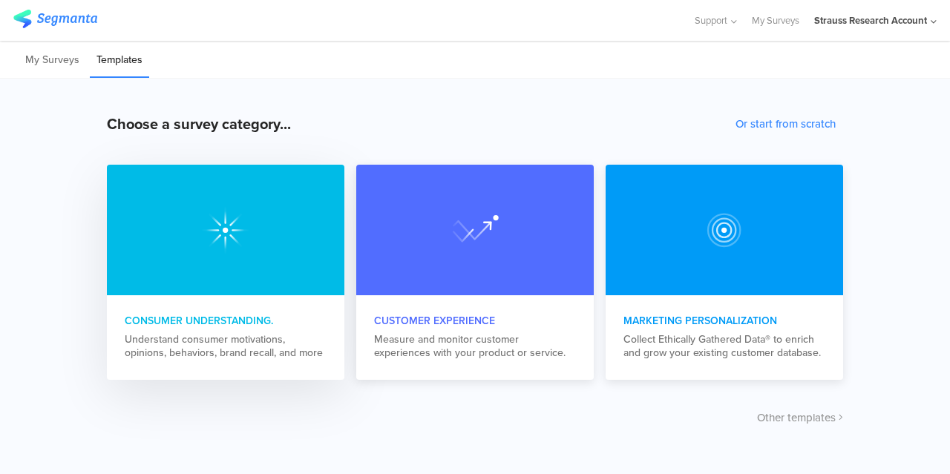
click at [276, 231] on div at bounding box center [226, 230] width 238 height 131
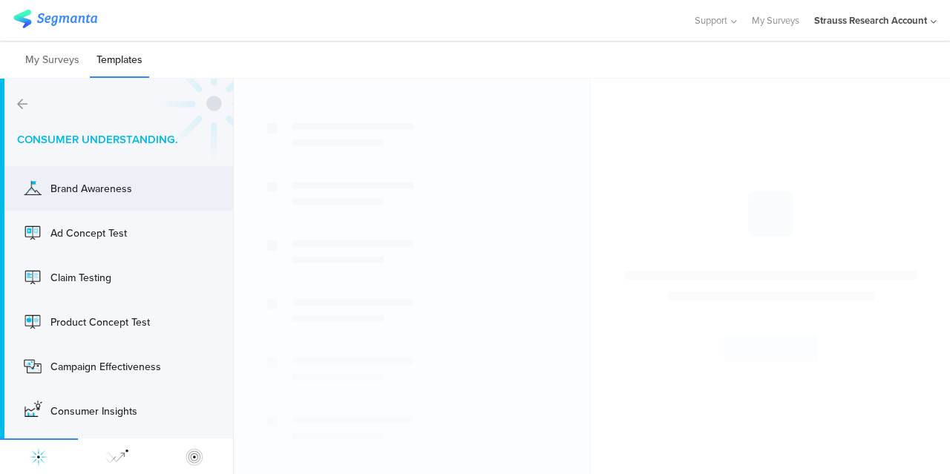
click at [120, 189] on div "Brand Awareness" at bounding box center [109, 189] width 119 height 16
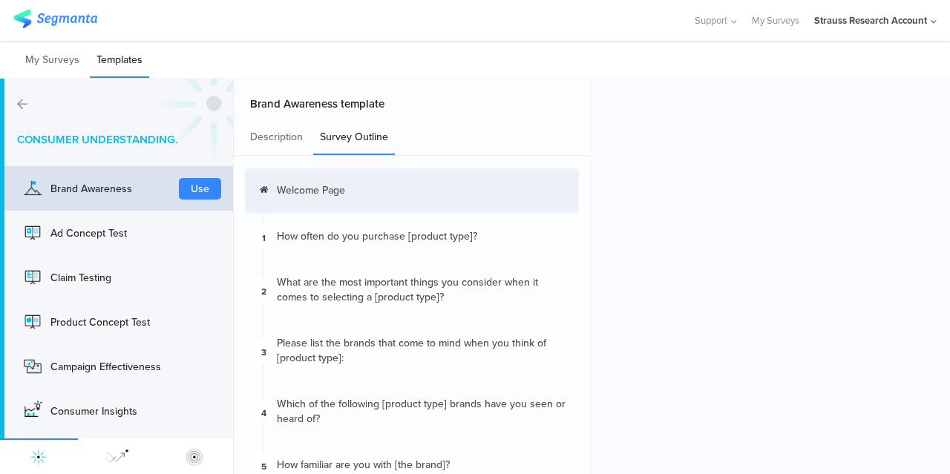
scroll to position [328, 0]
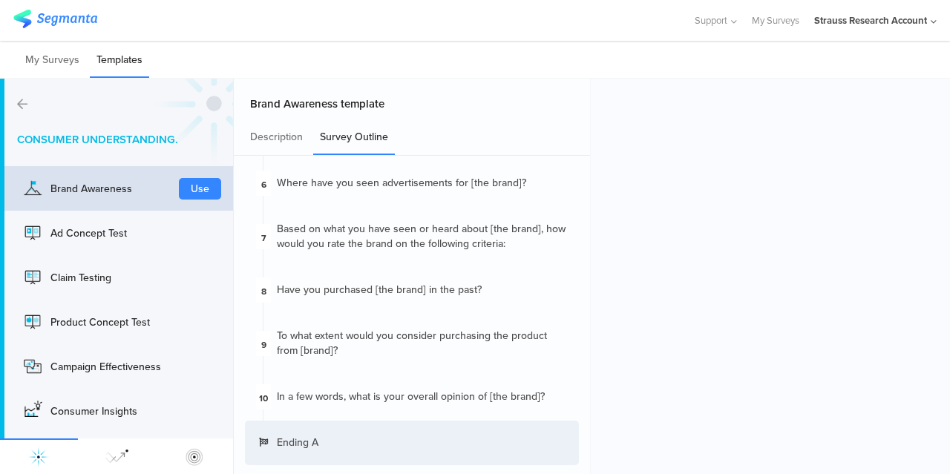
click at [402, 445] on div "Ending A" at bounding box center [412, 443] width 334 height 45
click at [780, 14] on link "My Surveys" at bounding box center [776, 20] width 48 height 41
click at [780, 18] on link "My Surveys" at bounding box center [776, 20] width 48 height 41
